Goal: Task Accomplishment & Management: Manage account settings

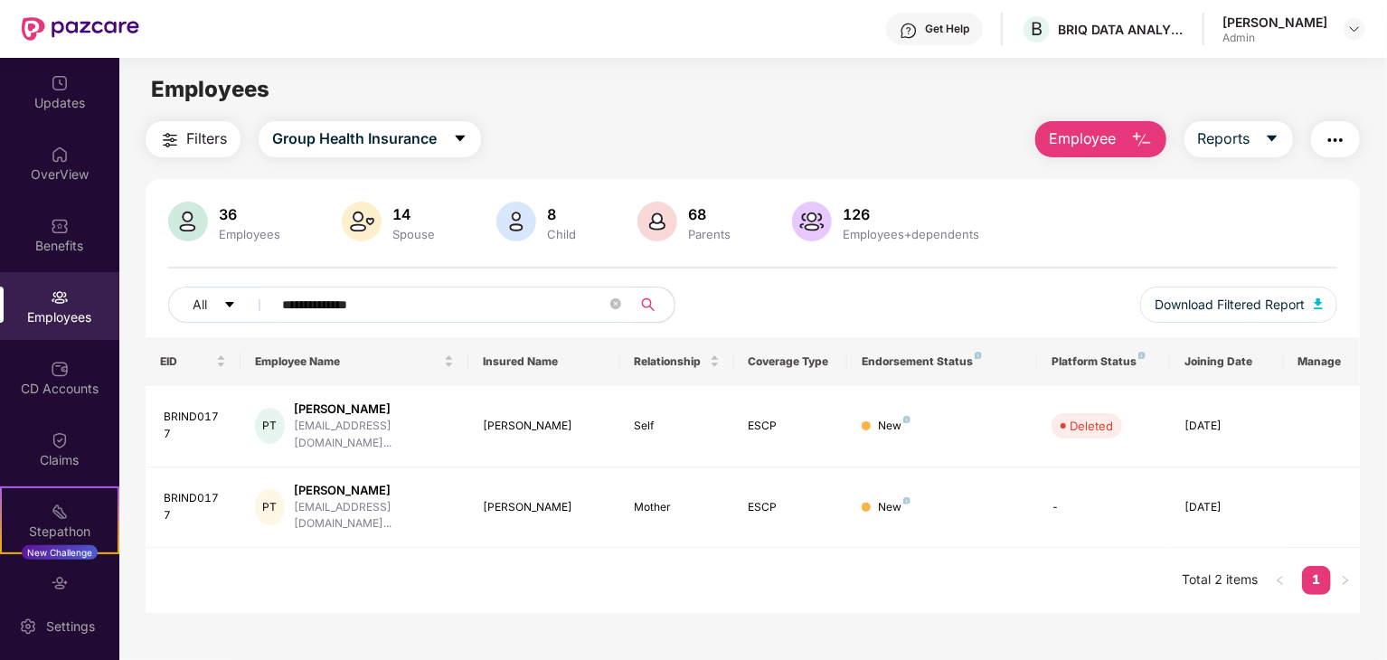
drag, startPoint x: 418, startPoint y: 308, endPoint x: 275, endPoint y: 314, distance: 142.9
click at [275, 314] on span "**********" at bounding box center [445, 305] width 371 height 36
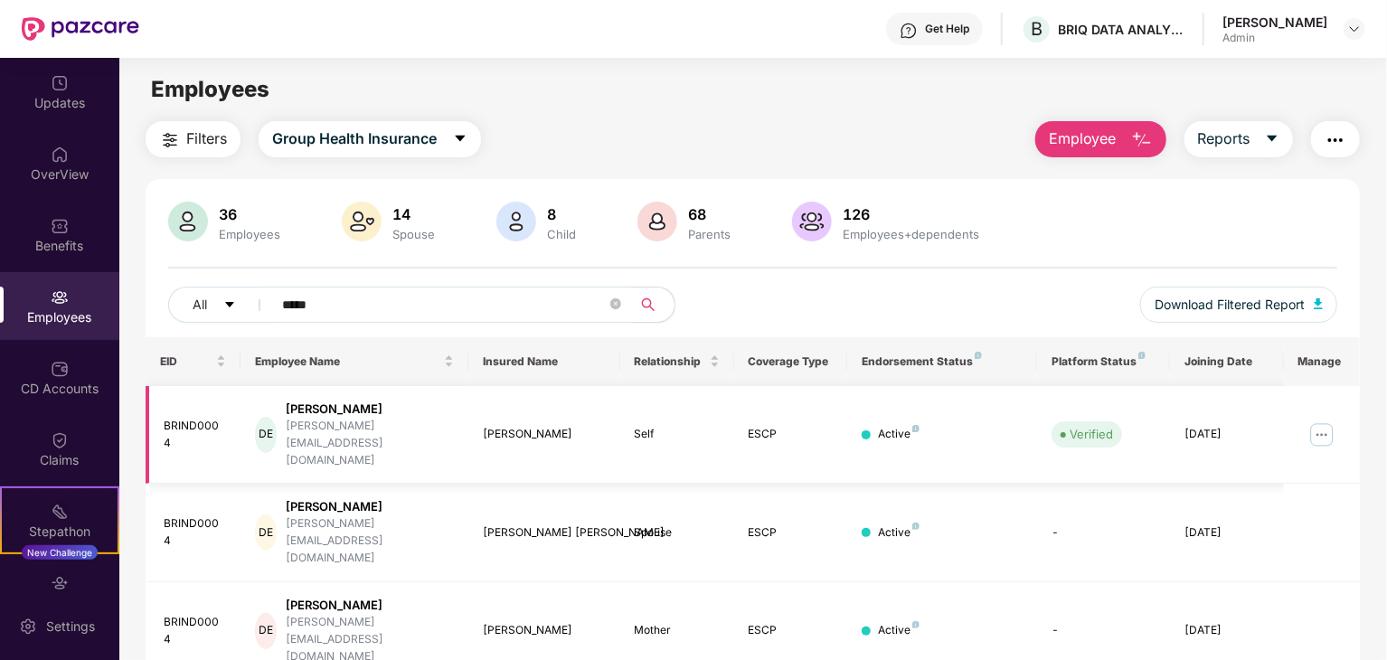
type input "*****"
click at [1317, 420] on img at bounding box center [1321, 434] width 29 height 29
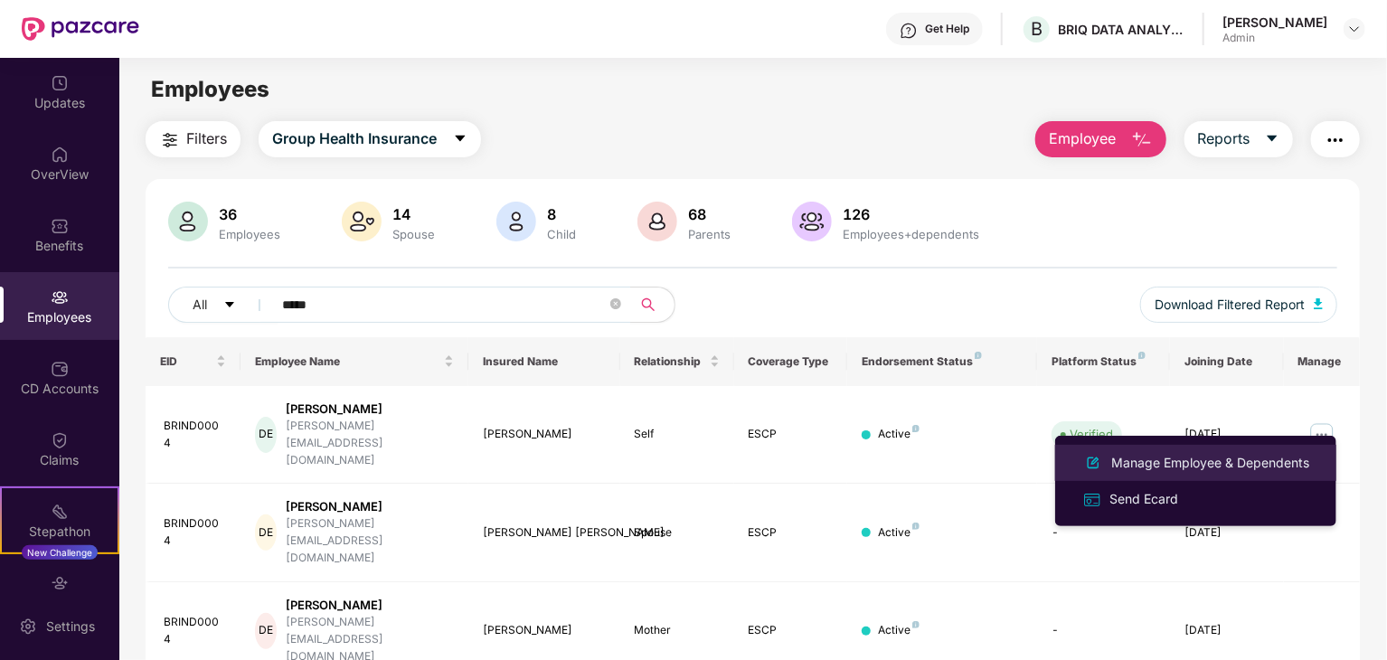
click at [1232, 456] on div "Manage Employee & Dependents" at bounding box center [1209, 463] width 205 height 20
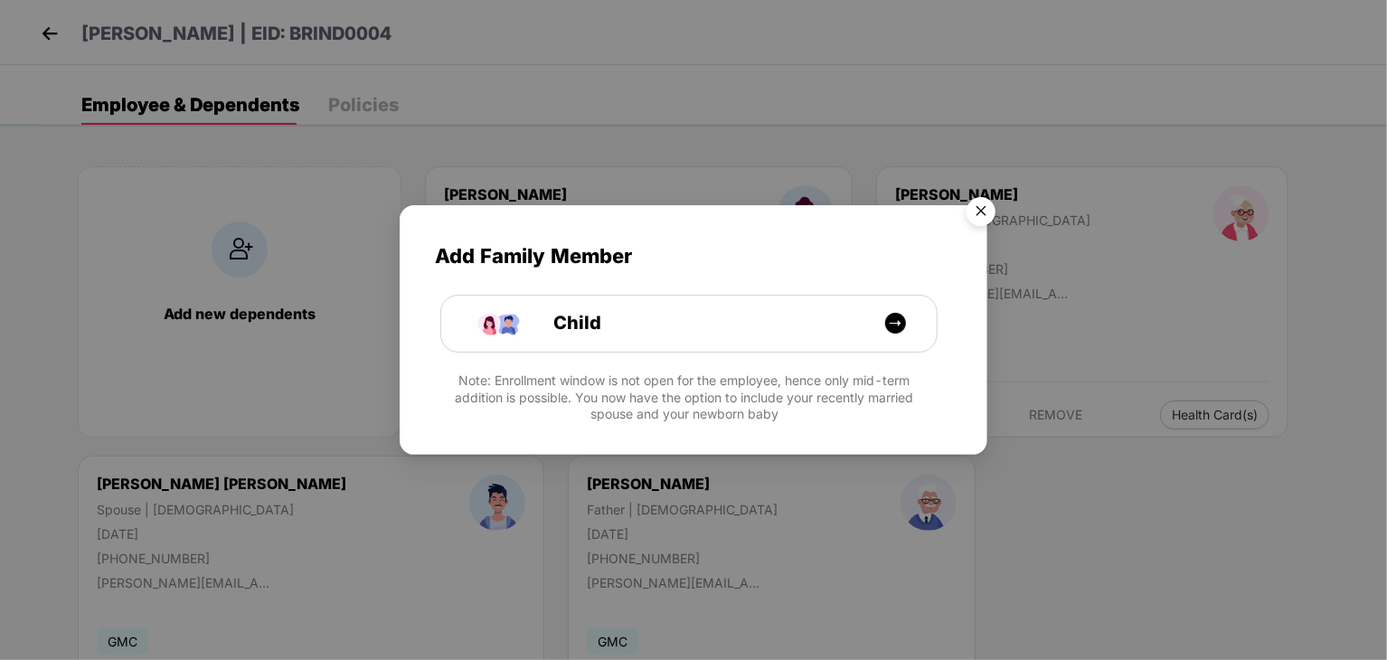
click at [988, 212] on img "Close" at bounding box center [980, 214] width 51 height 51
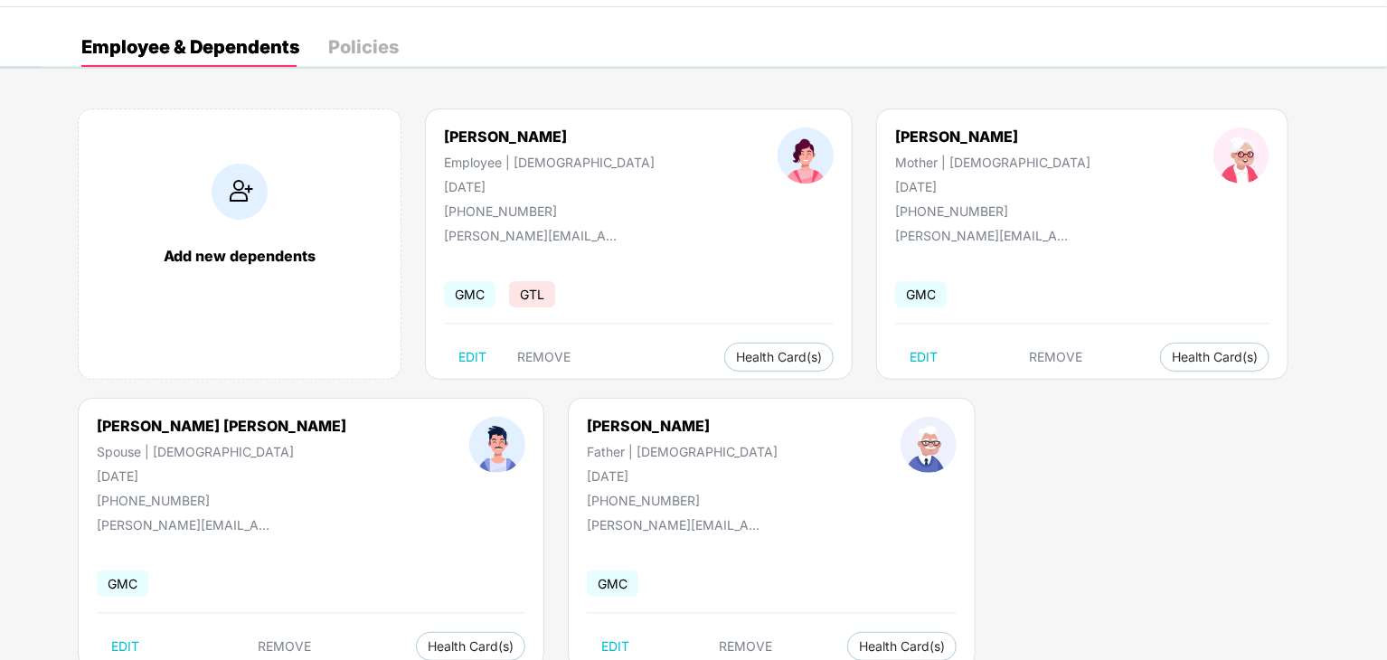
scroll to position [112, 0]
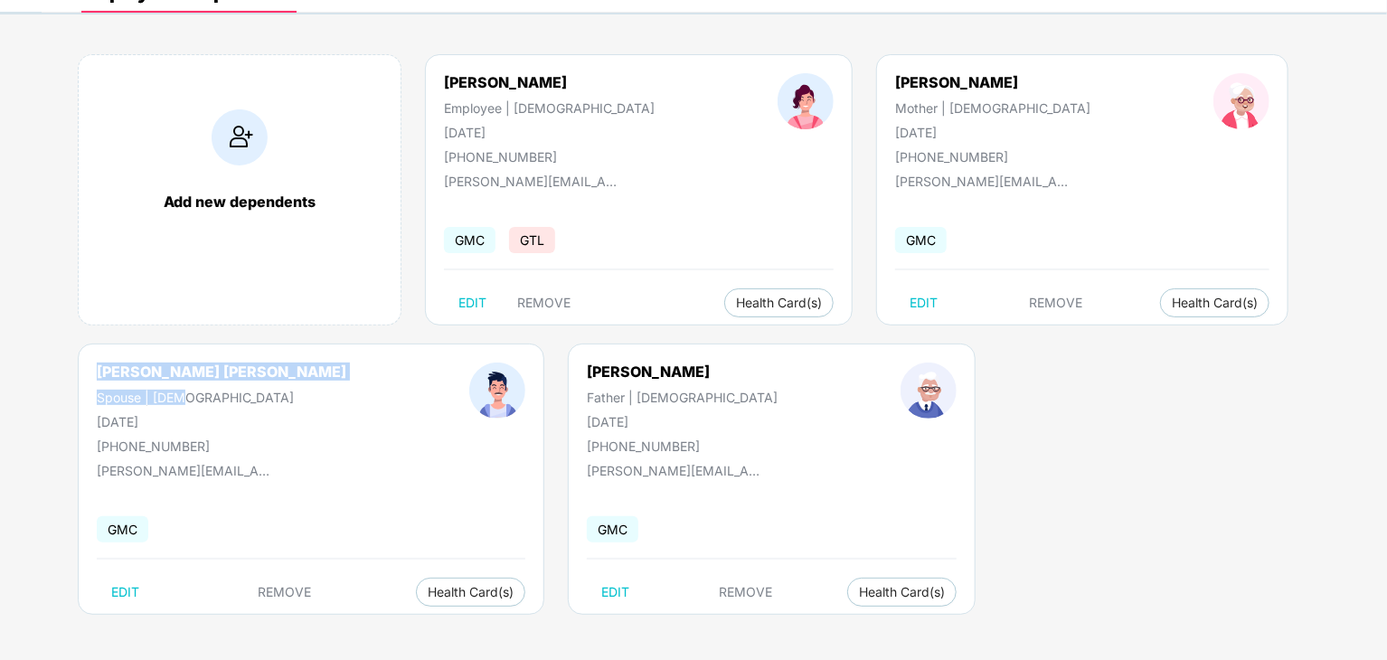
drag, startPoint x: 98, startPoint y: 367, endPoint x: 271, endPoint y: 381, distance: 174.1
click at [271, 381] on div "[PERSON_NAME] [PERSON_NAME] Spouse | [DEMOGRAPHIC_DATA] [DATE] [PHONE_NUMBER]" at bounding box center [221, 407] width 372 height 91
drag, startPoint x: 255, startPoint y: 376, endPoint x: 83, endPoint y: 364, distance: 172.1
click at [83, 364] on div "[PERSON_NAME] [PERSON_NAME] Spouse | [DEMOGRAPHIC_DATA] [DATE] [PHONE_NUMBER]" at bounding box center [221, 407] width 372 height 91
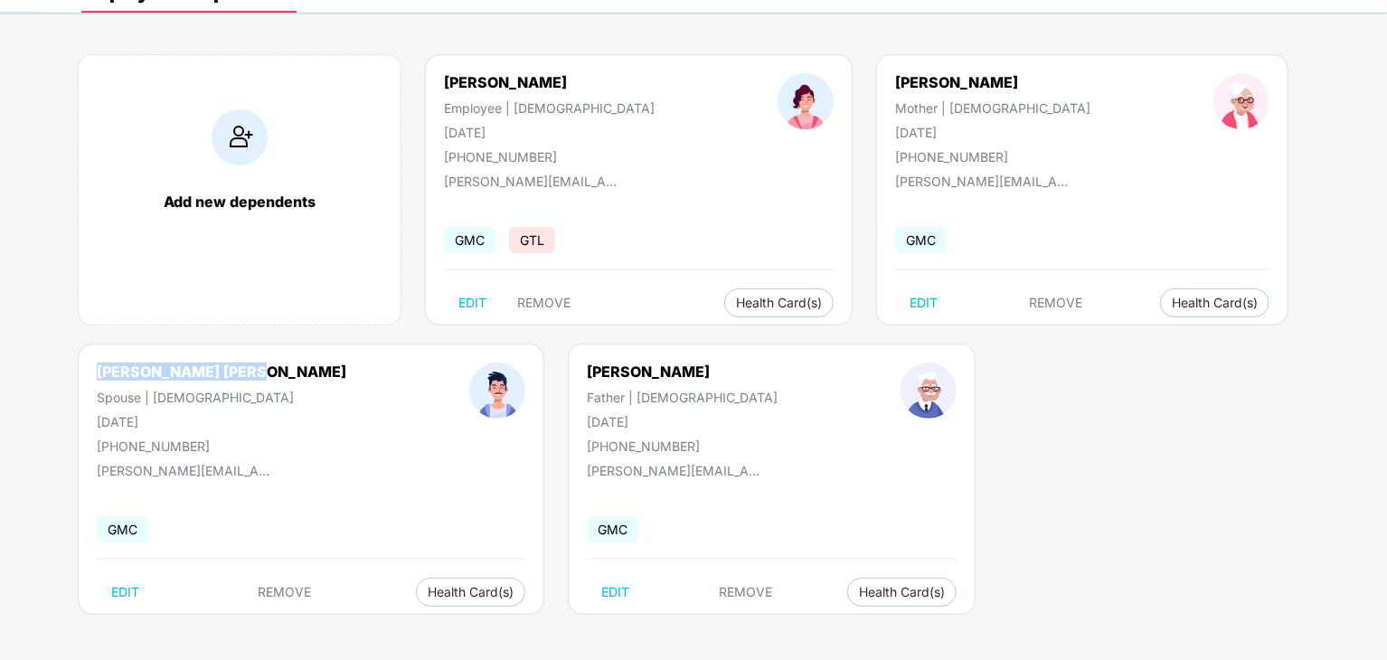
copy div "[PERSON_NAME] [PERSON_NAME]"
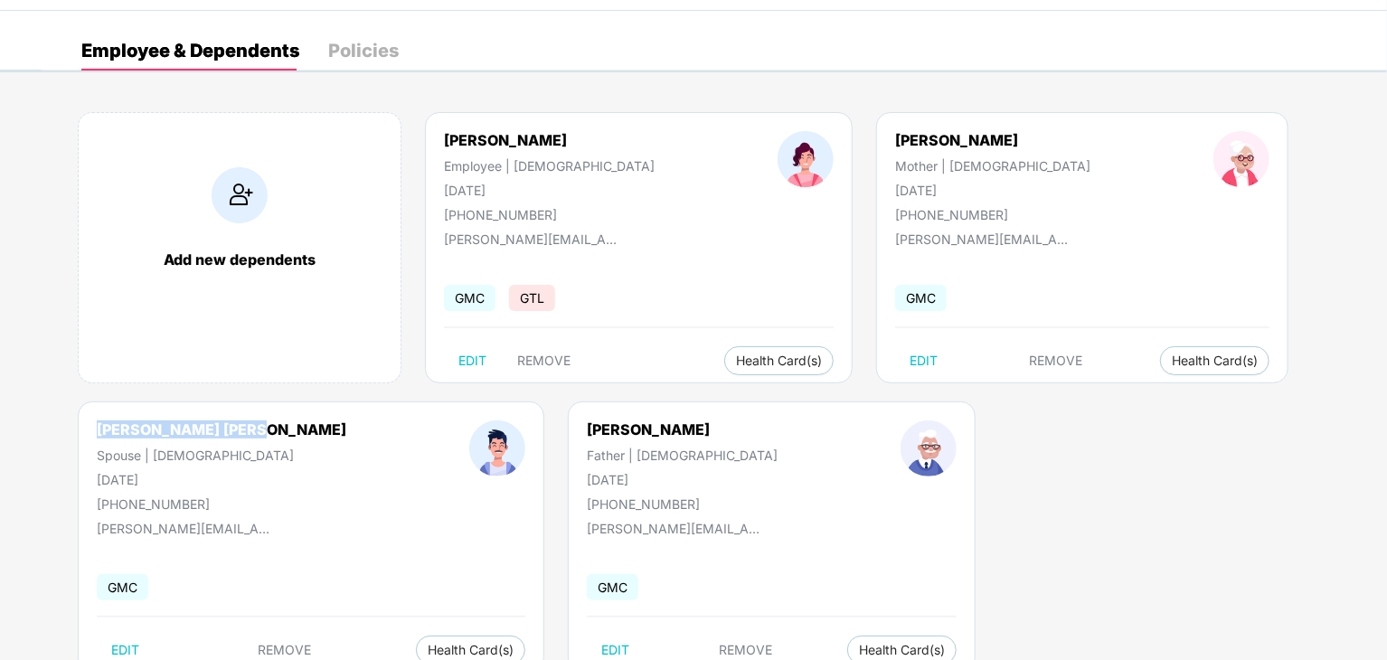
scroll to position [0, 0]
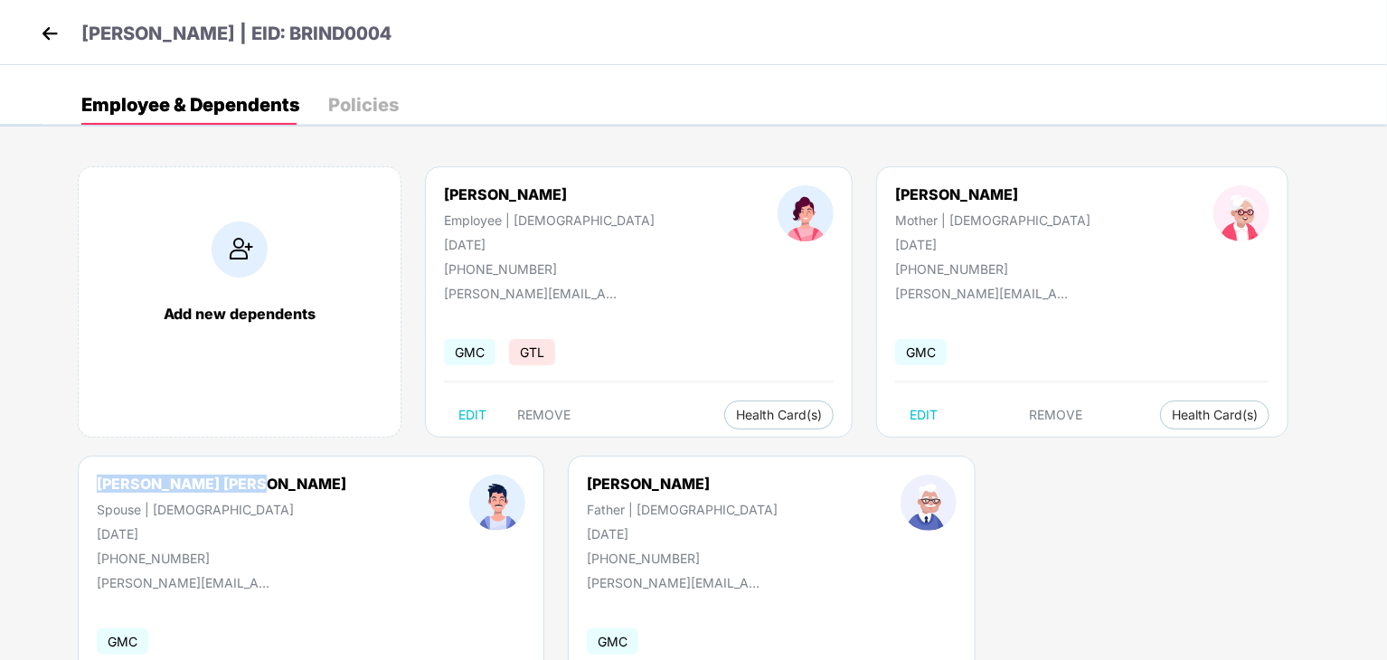
click at [47, 39] on img at bounding box center [49, 33] width 27 height 27
